Goal: Navigation & Orientation: Find specific page/section

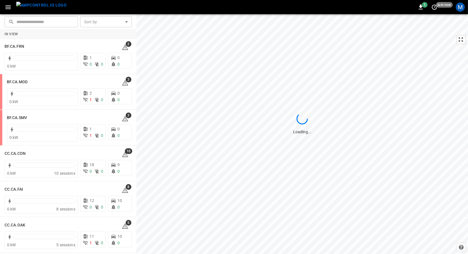
click at [9, 10] on icon "button" at bounding box center [8, 7] width 7 height 7
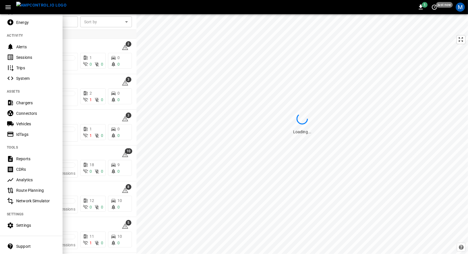
scroll to position [46, 0]
click at [30, 187] on div "Route Planning" at bounding box center [36, 190] width 40 height 6
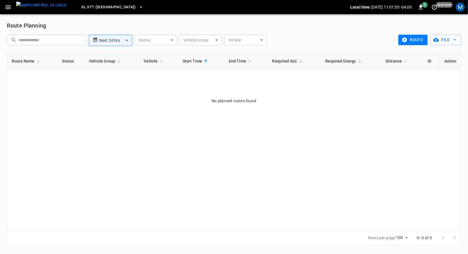
click at [34, 3] on img "menu" at bounding box center [41, 5] width 50 height 7
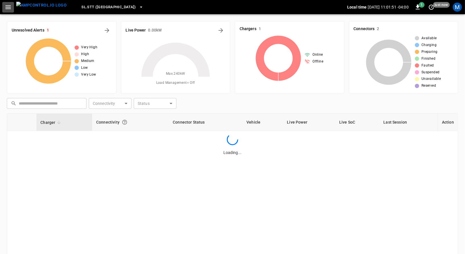
click at [5, 9] on icon "button" at bounding box center [8, 7] width 7 height 7
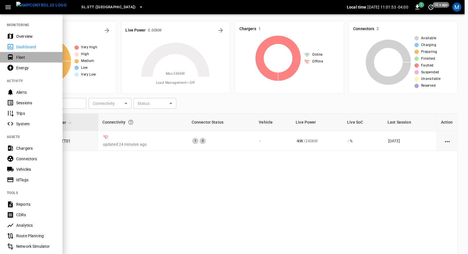
click at [45, 53] on div "Fleet" at bounding box center [31, 57] width 63 height 11
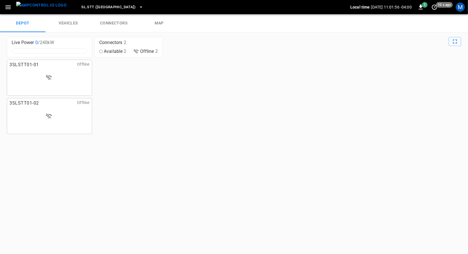
click at [37, 9] on img "menu" at bounding box center [41, 5] width 50 height 7
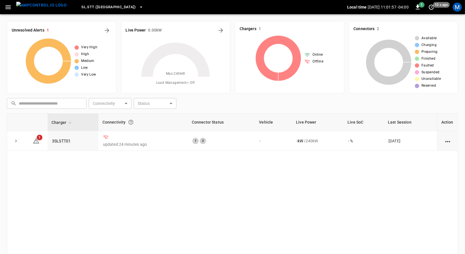
click at [5, 9] on icon "button" at bounding box center [8, 7] width 7 height 7
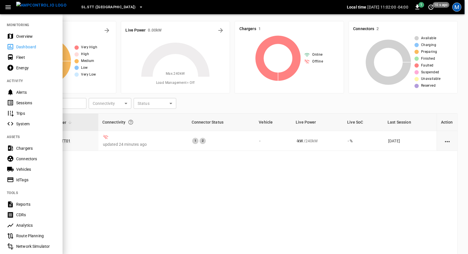
click at [461, 7] on div "M" at bounding box center [456, 7] width 9 height 9
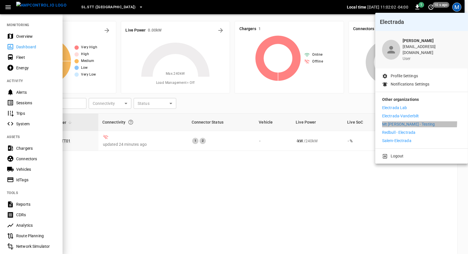
click at [385, 121] on p "Mt [PERSON_NAME] - Testing" at bounding box center [408, 124] width 53 height 6
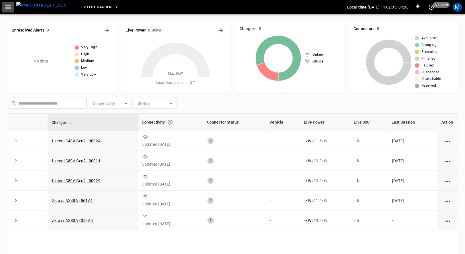
click at [4, 8] on button "button" at bounding box center [8, 7] width 12 height 11
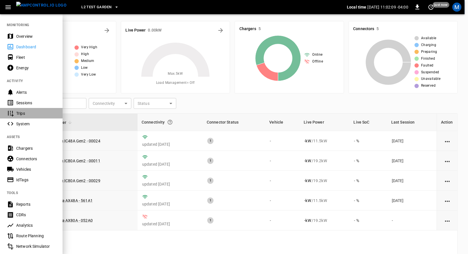
click at [40, 113] on div "Trips" at bounding box center [36, 114] width 40 height 6
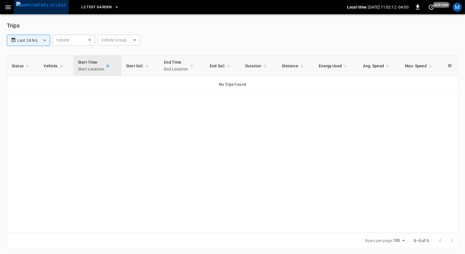
click at [47, 6] on img "menu" at bounding box center [41, 5] width 50 height 7
